Goal: Information Seeking & Learning: Learn about a topic

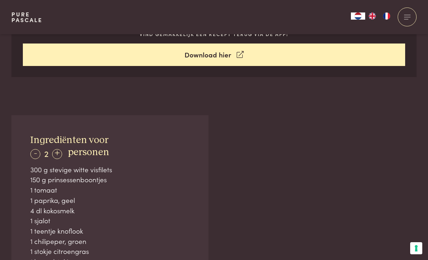
scroll to position [389, 0]
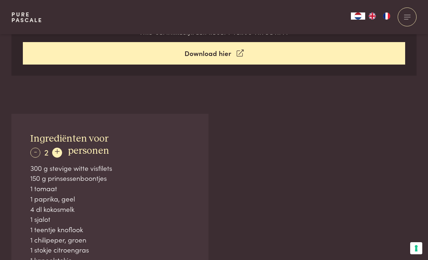
click at [59, 149] on div "+" at bounding box center [57, 153] width 10 height 10
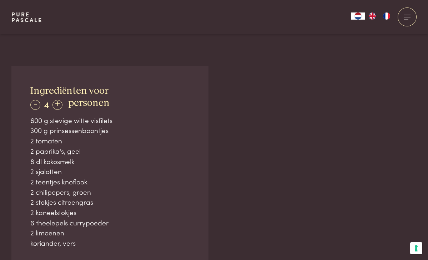
scroll to position [441, 0]
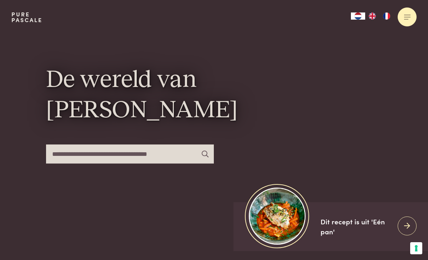
click at [412, 19] on div at bounding box center [406, 16] width 19 height 19
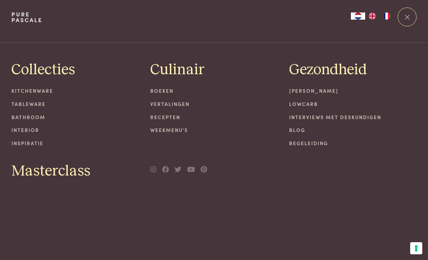
click at [168, 118] on link "Recepten" at bounding box center [213, 116] width 127 height 7
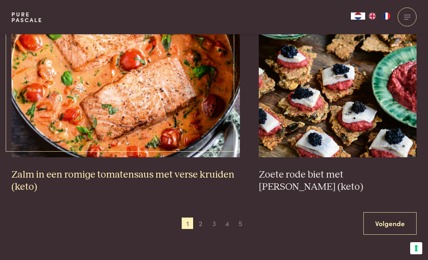
scroll to position [1228, 0]
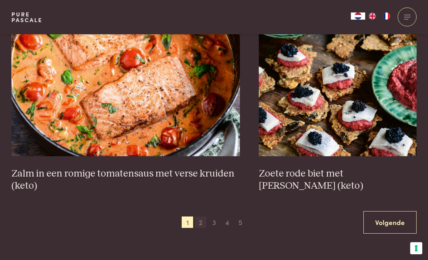
click at [200, 216] on span "2" at bounding box center [200, 221] width 11 height 11
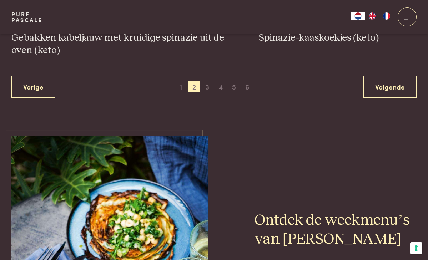
scroll to position [1382, 0]
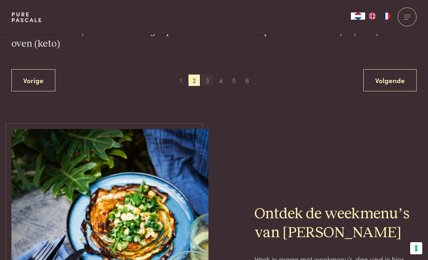
click at [209, 81] on span "3" at bounding box center [207, 80] width 11 height 11
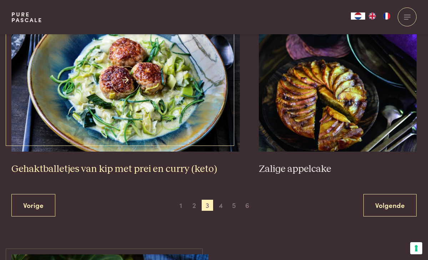
scroll to position [1294, 0]
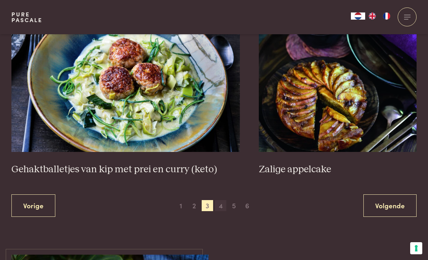
click at [223, 200] on span "4" at bounding box center [220, 205] width 11 height 11
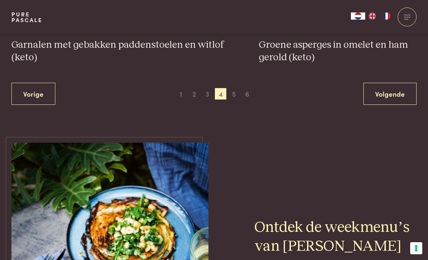
scroll to position [1377, 0]
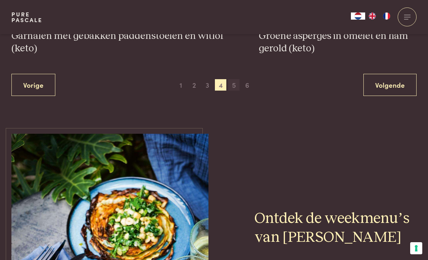
click at [235, 83] on span "5" at bounding box center [233, 84] width 11 height 11
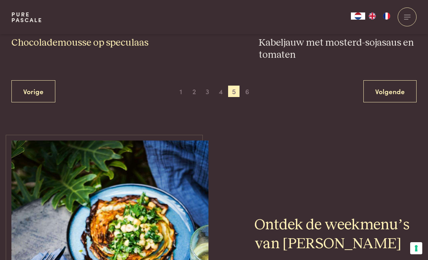
scroll to position [1398, 0]
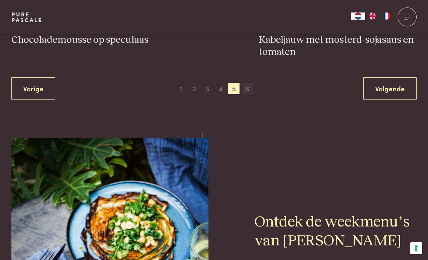
click at [249, 83] on span "6" at bounding box center [246, 88] width 11 height 11
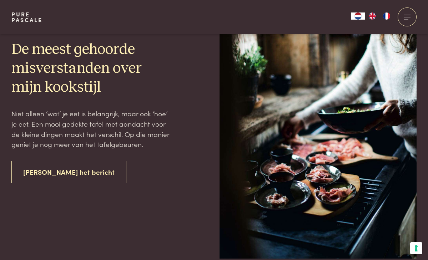
scroll to position [1493, 0]
